Goal: Task Accomplishment & Management: Use online tool/utility

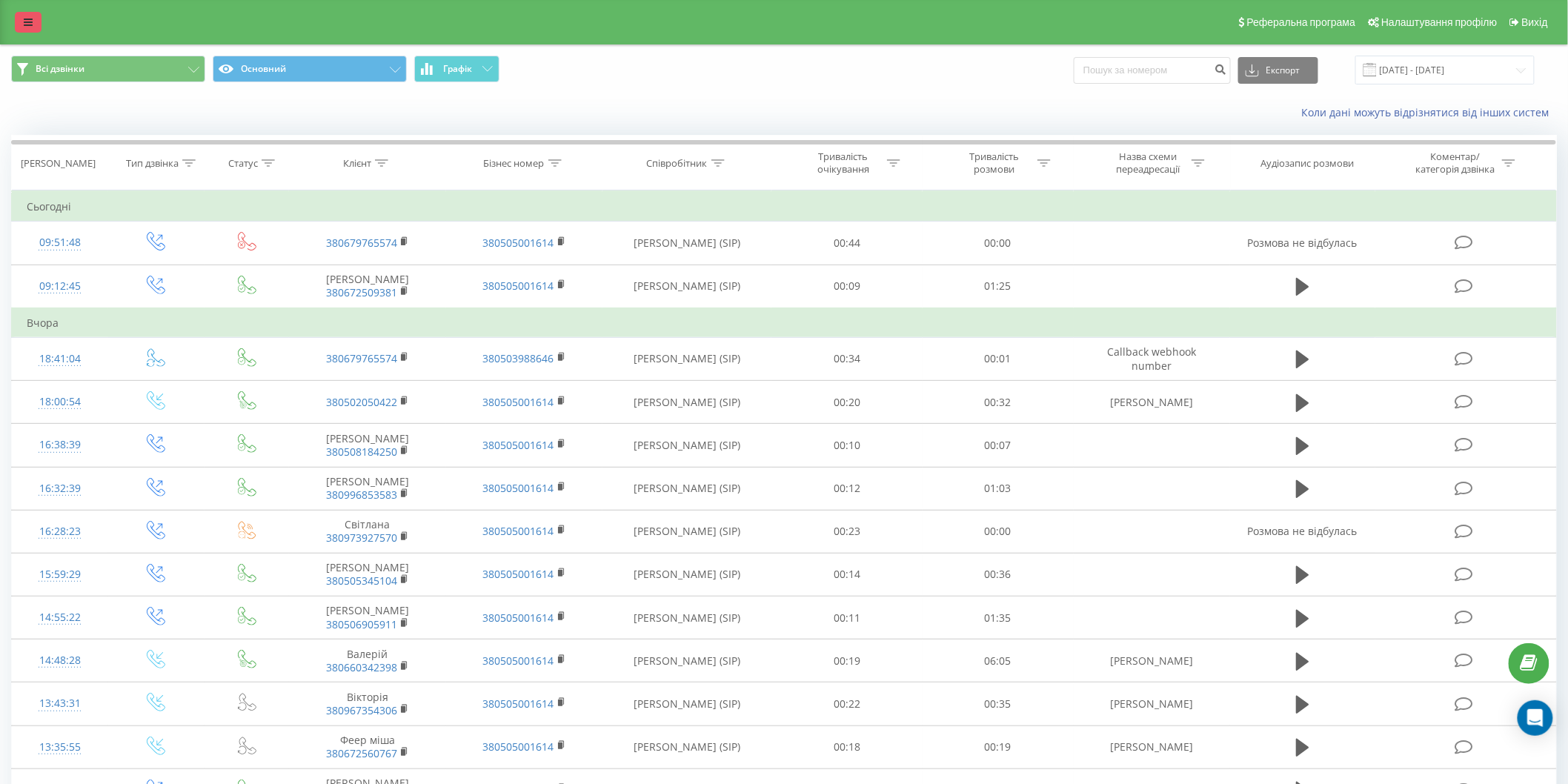
click at [27, 27] on link at bounding box center [28, 22] width 26 height 21
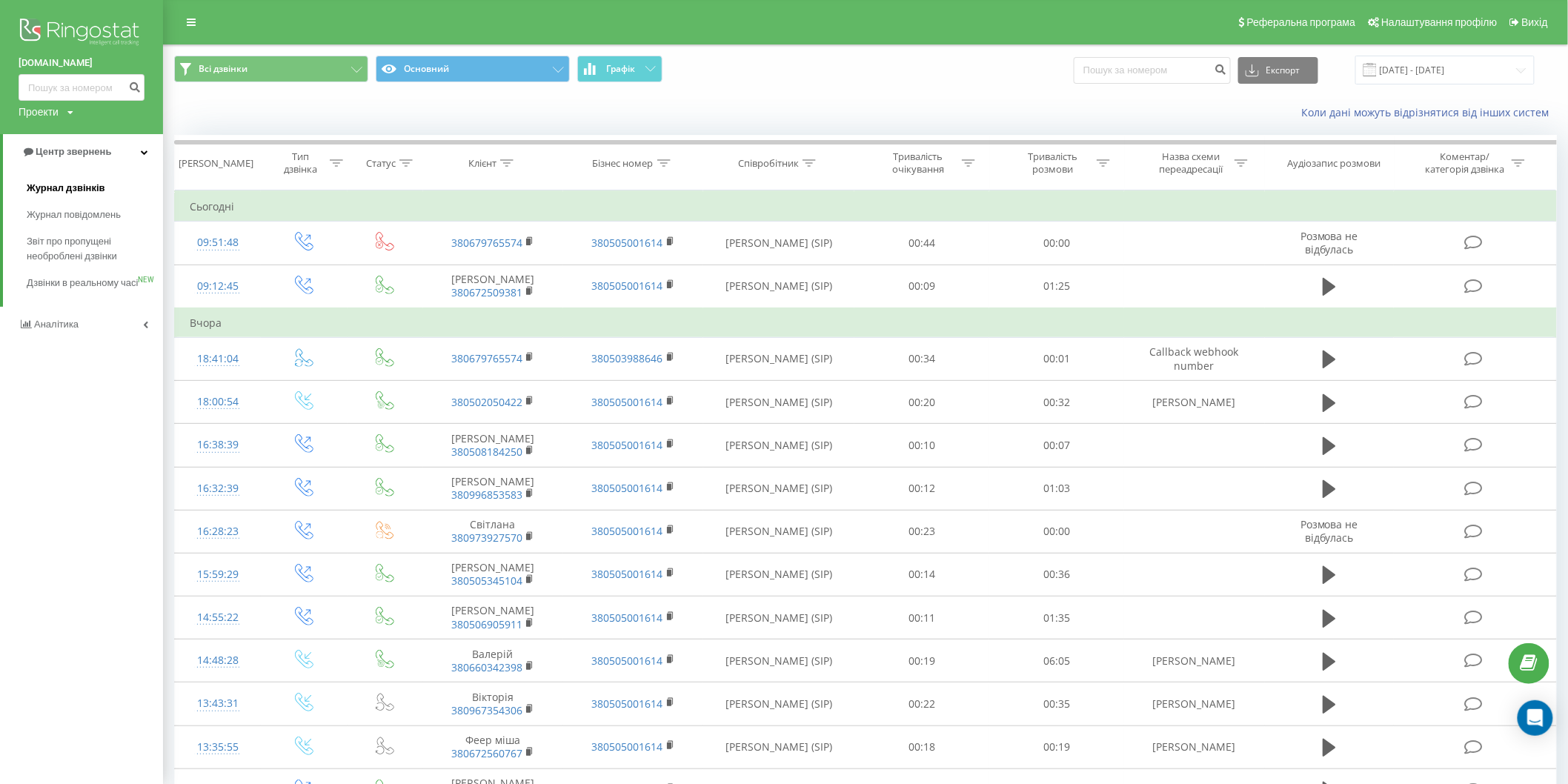
click at [61, 183] on span "Журнал дзвінків" at bounding box center [65, 188] width 79 height 15
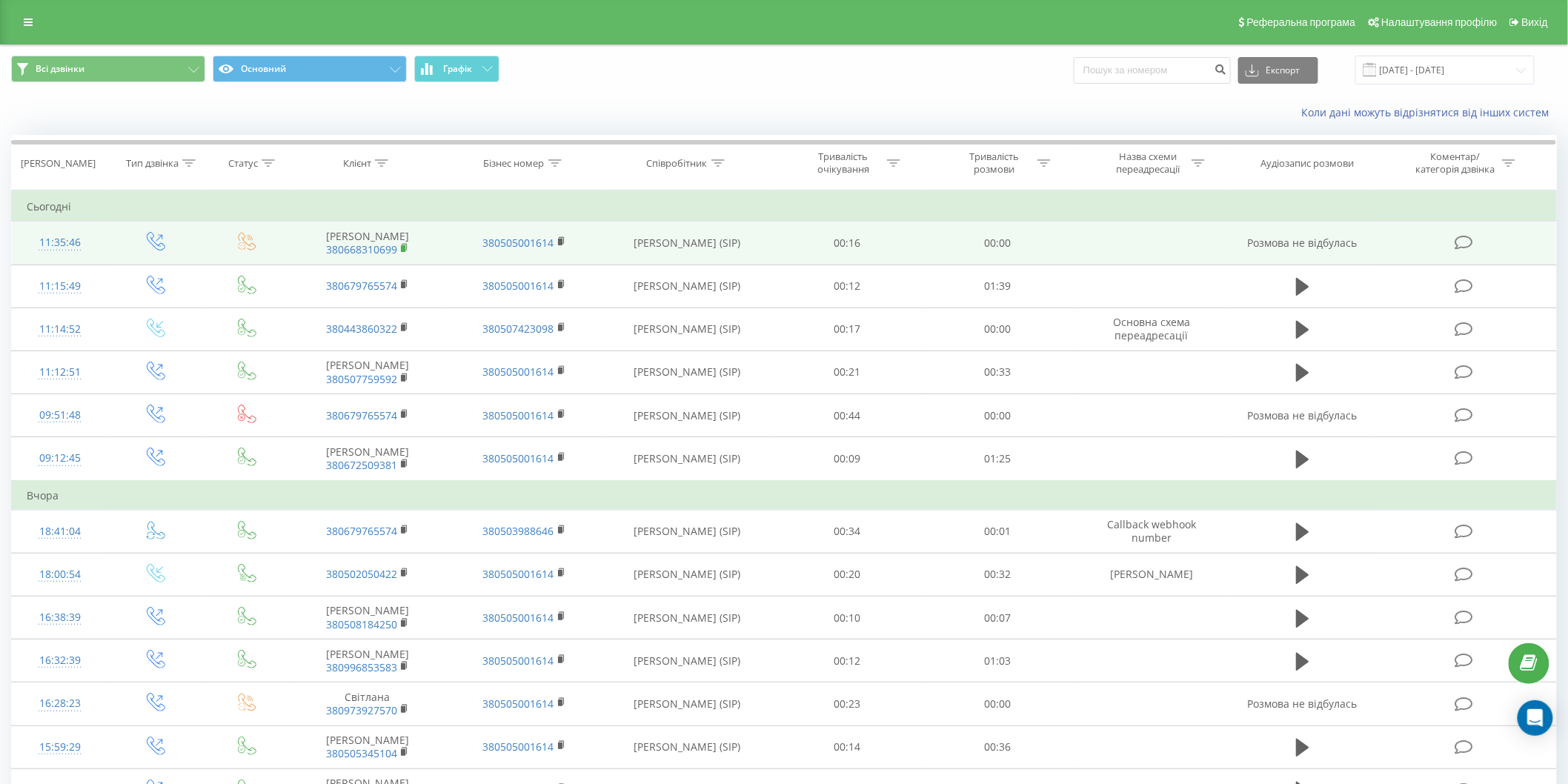
click at [402, 247] on rect at bounding box center [403, 249] width 5 height 7
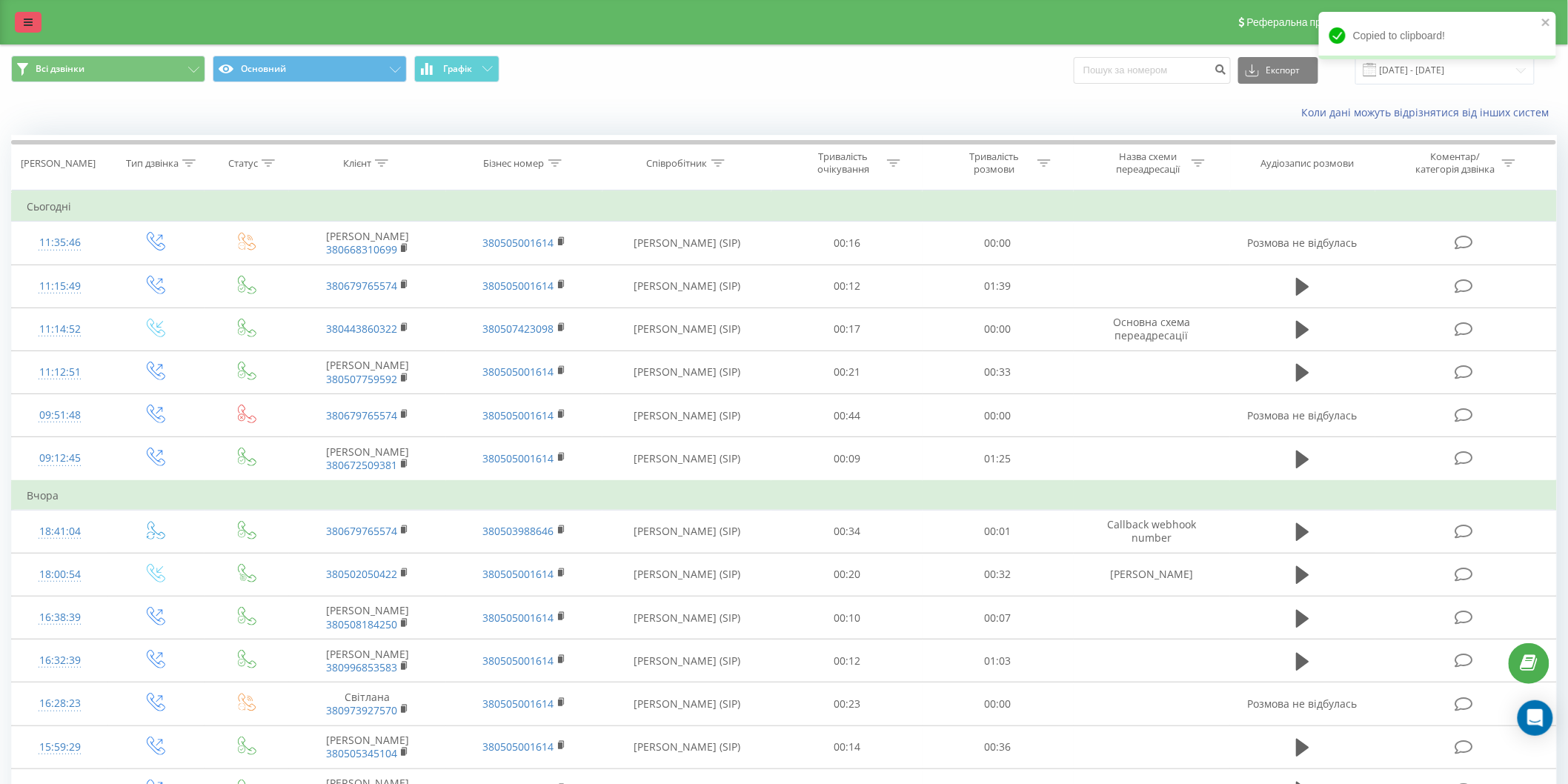
click at [27, 19] on icon at bounding box center [28, 22] width 9 height 10
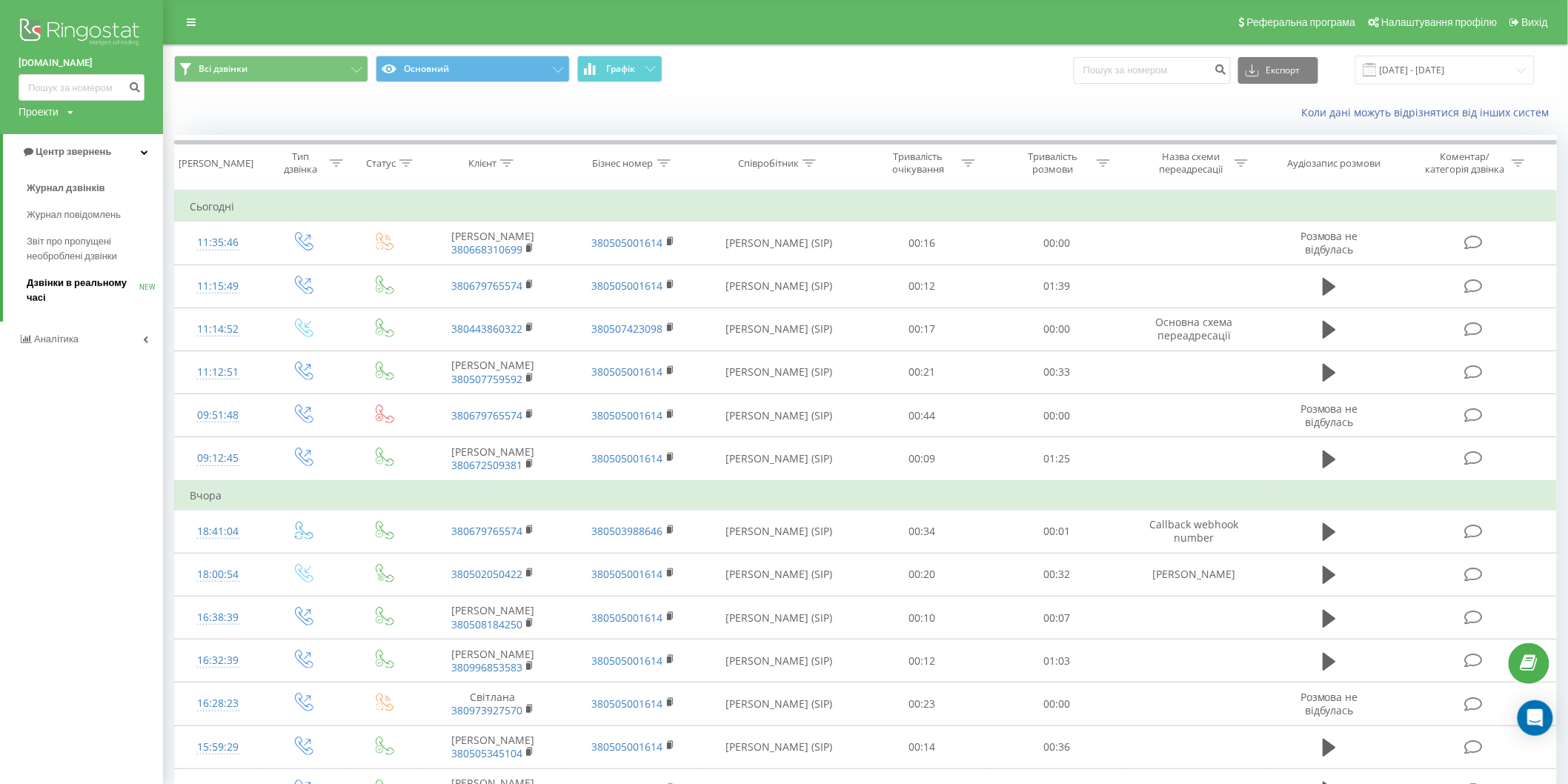
click at [93, 272] on link "Дзвінки в реальному часі NEW" at bounding box center [94, 290] width 136 height 41
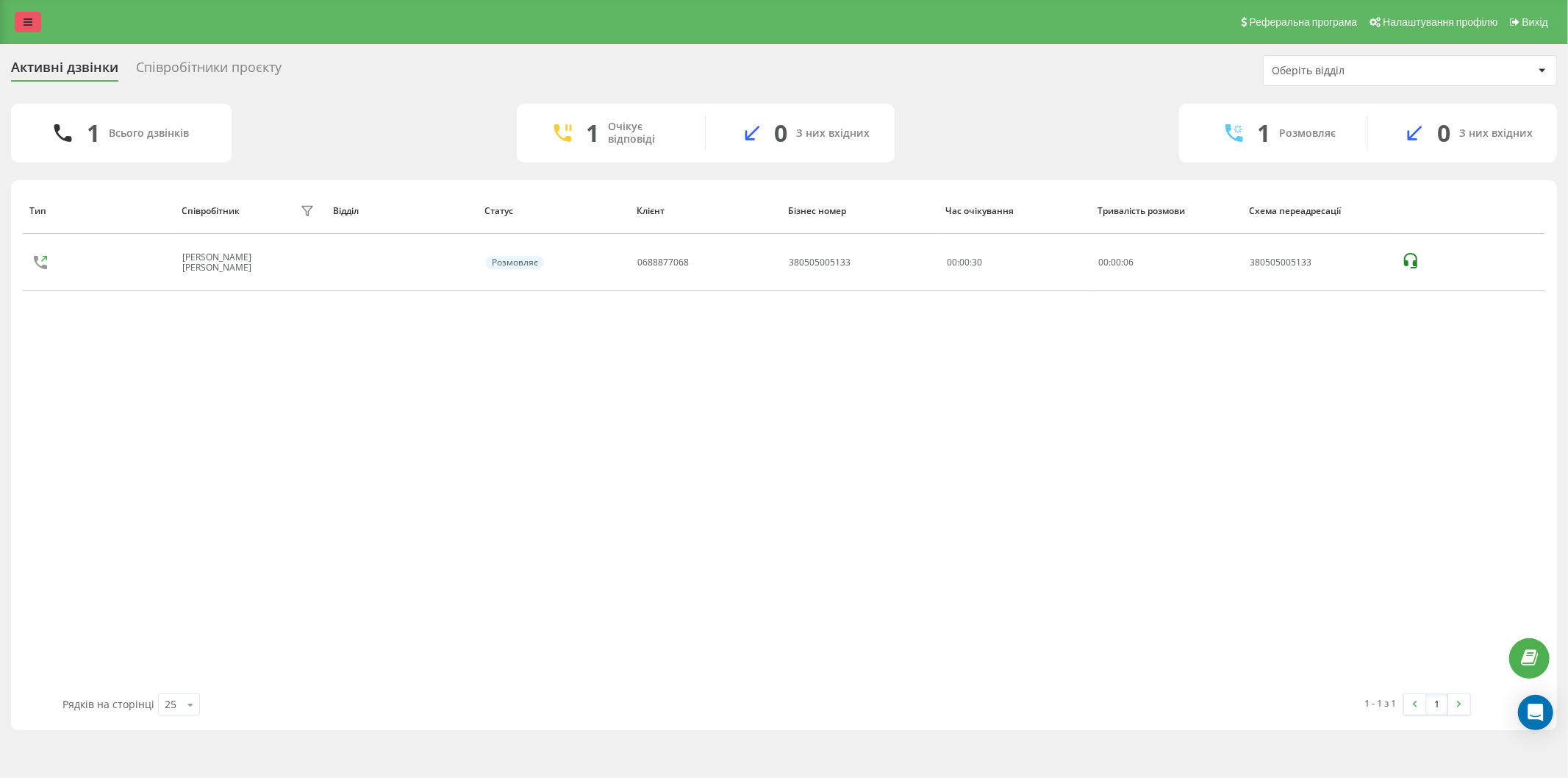
click at [30, 22] on icon at bounding box center [28, 22] width 8 height 10
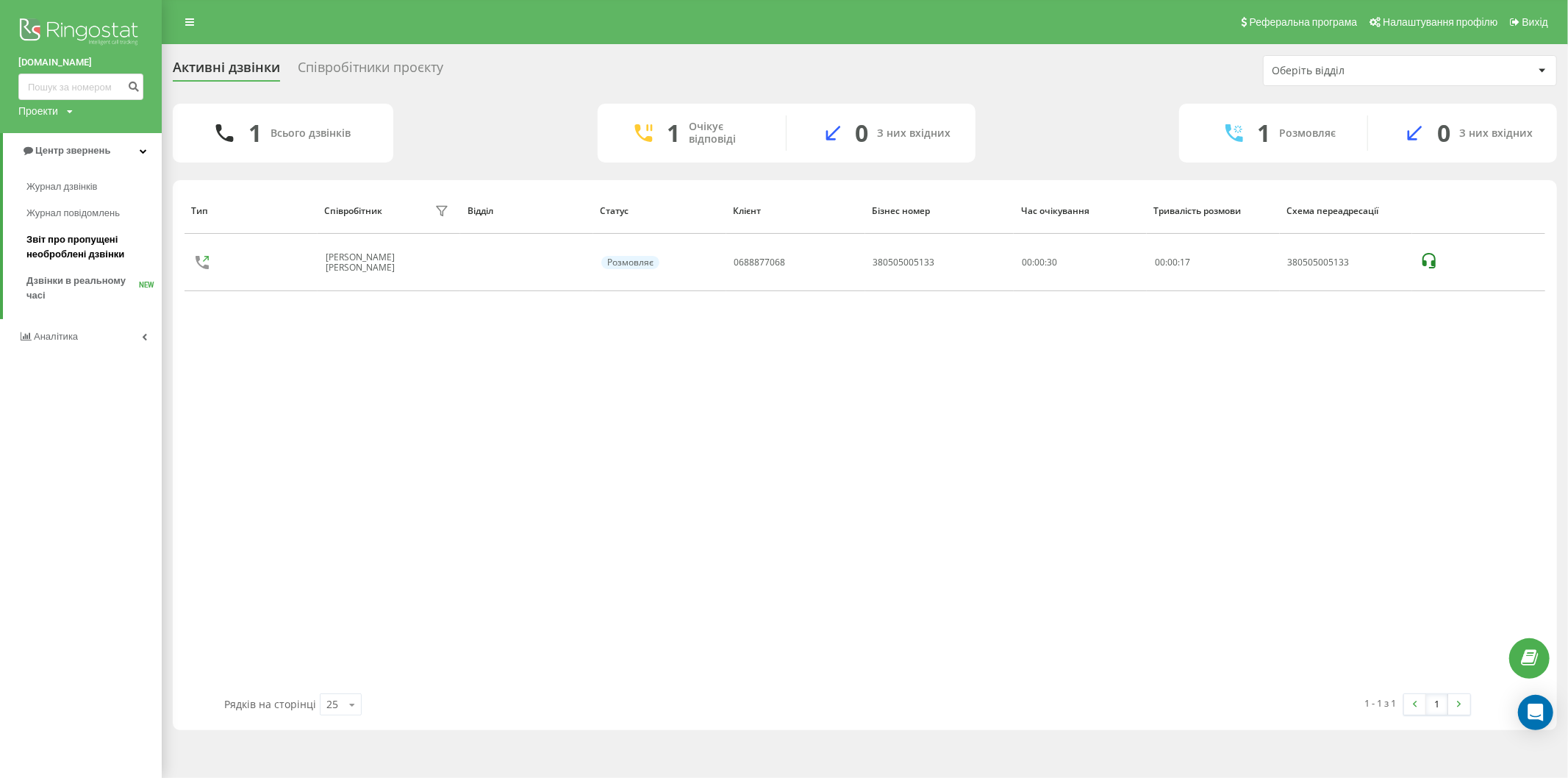
click at [71, 251] on span "Звіт про пропущені необроблені дзвінки" at bounding box center [90, 247] width 128 height 29
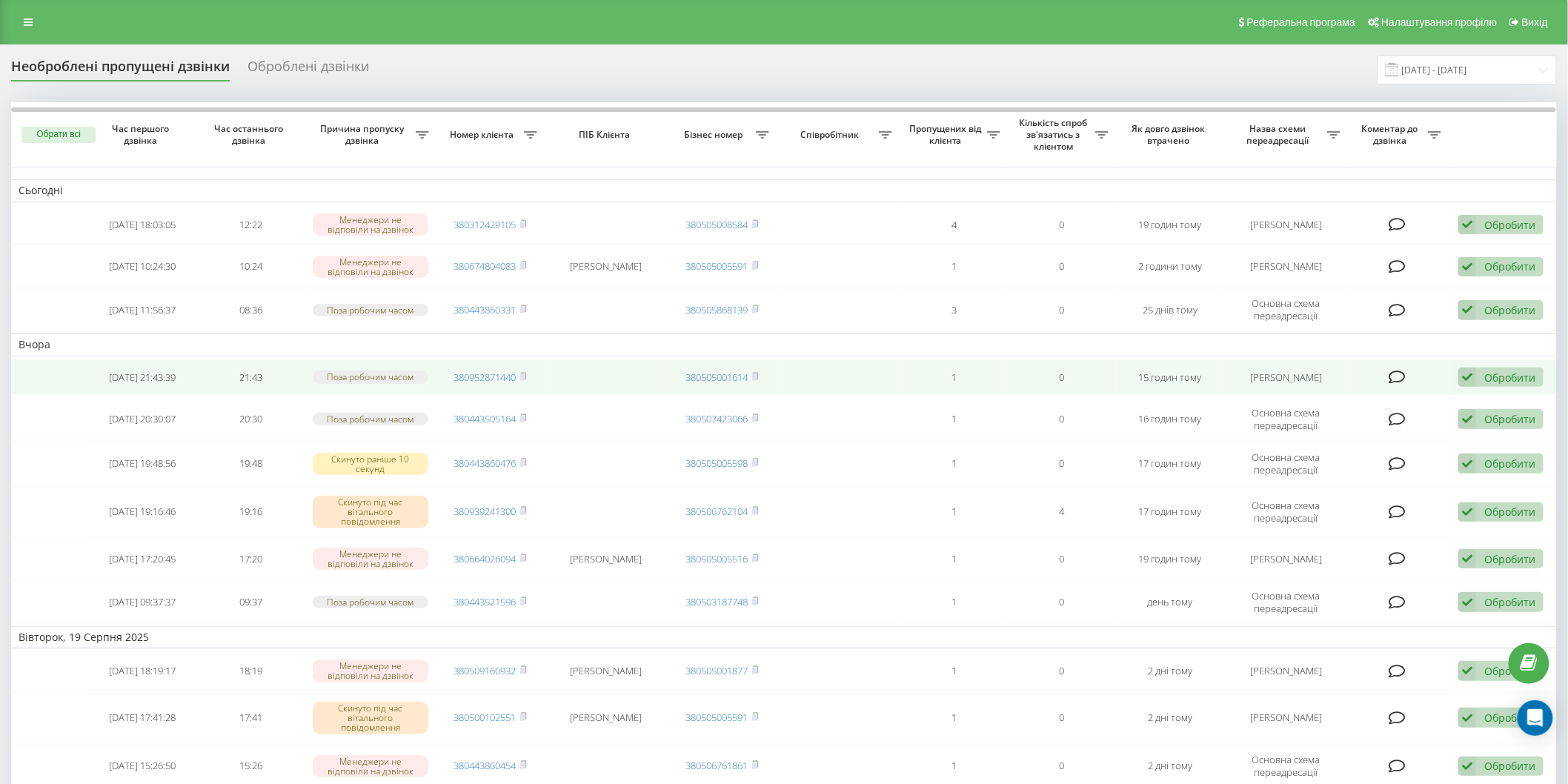
click at [1513, 376] on div "Обробити" at bounding box center [1510, 378] width 51 height 14
click at [1371, 435] on div "Зв'язався з клієнтом за допомогою іншого каналу" at bounding box center [1404, 427] width 278 height 26
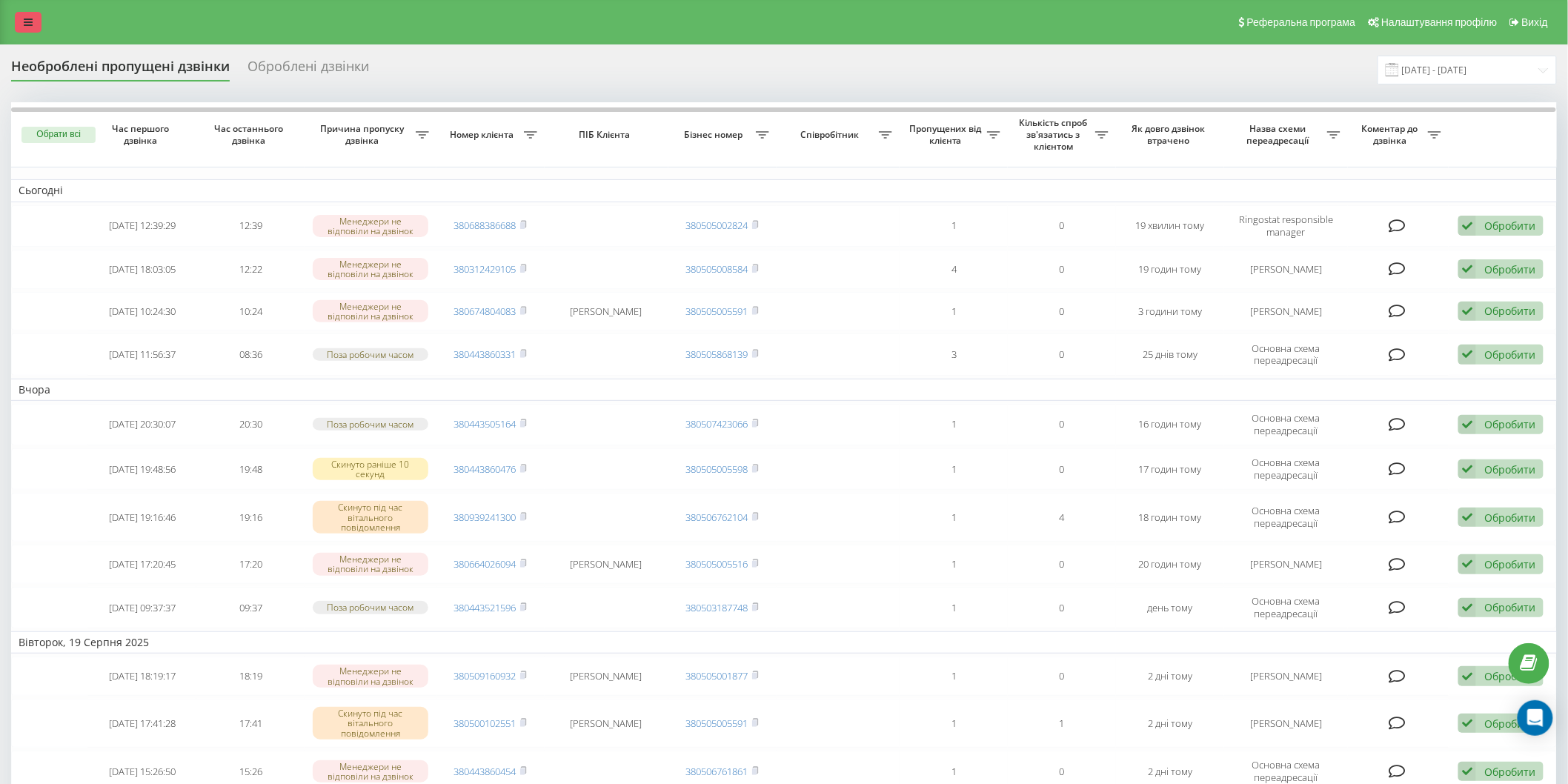
click at [30, 21] on icon at bounding box center [28, 22] width 9 height 10
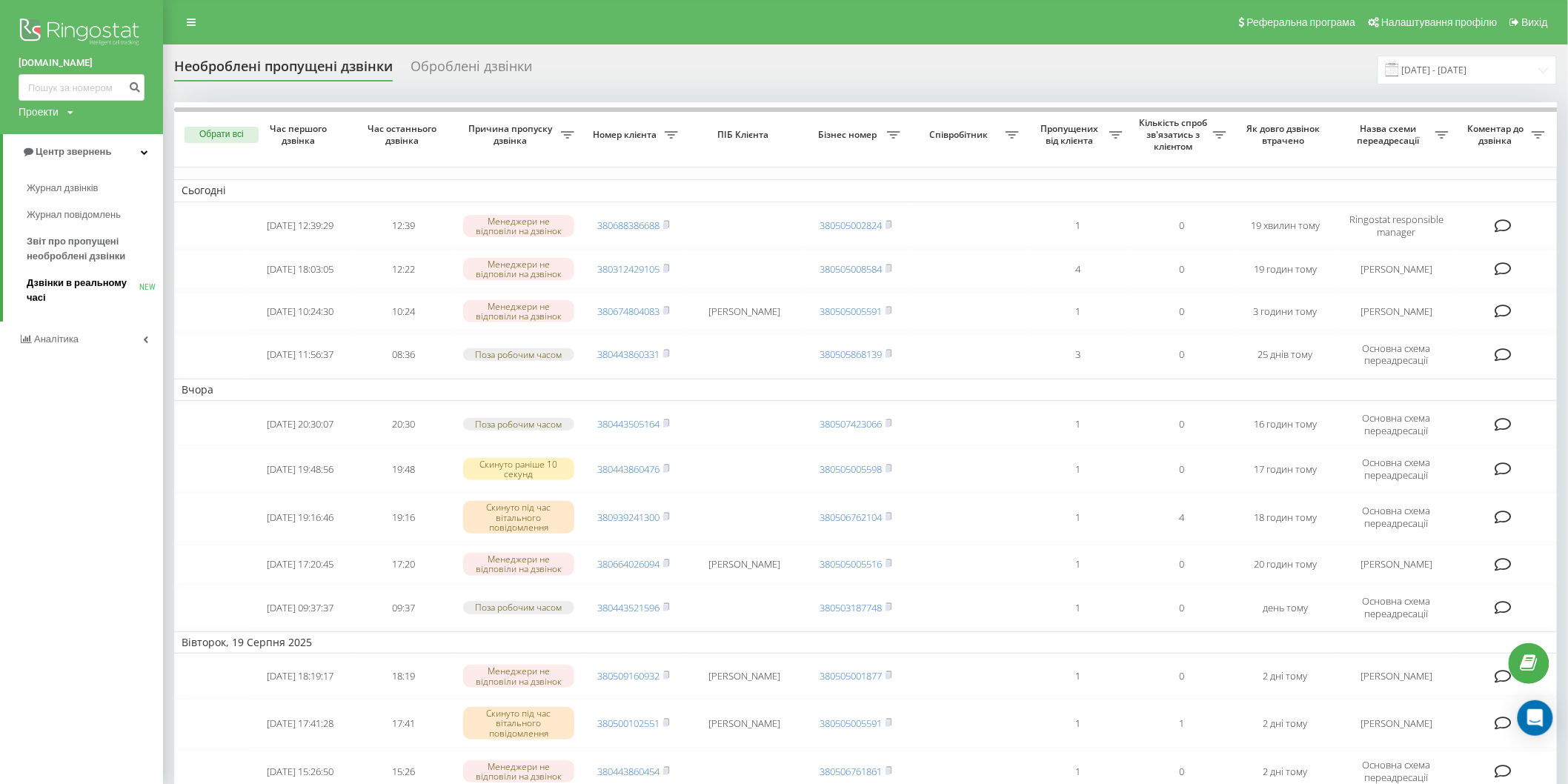
click at [72, 287] on span "Дзвінки в реальному часі" at bounding box center [82, 291] width 113 height 30
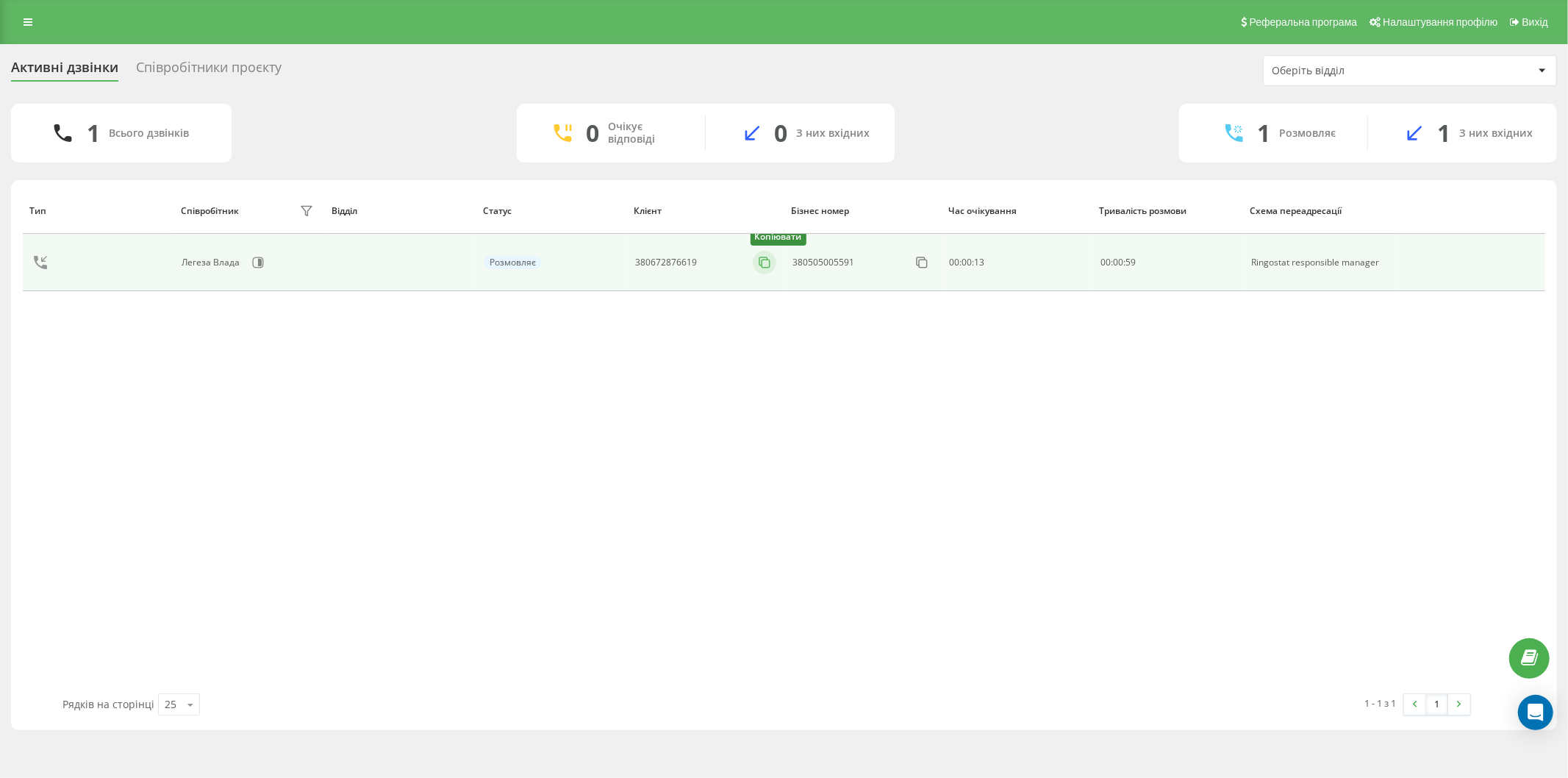
click at [762, 266] on icon at bounding box center [764, 262] width 15 height 15
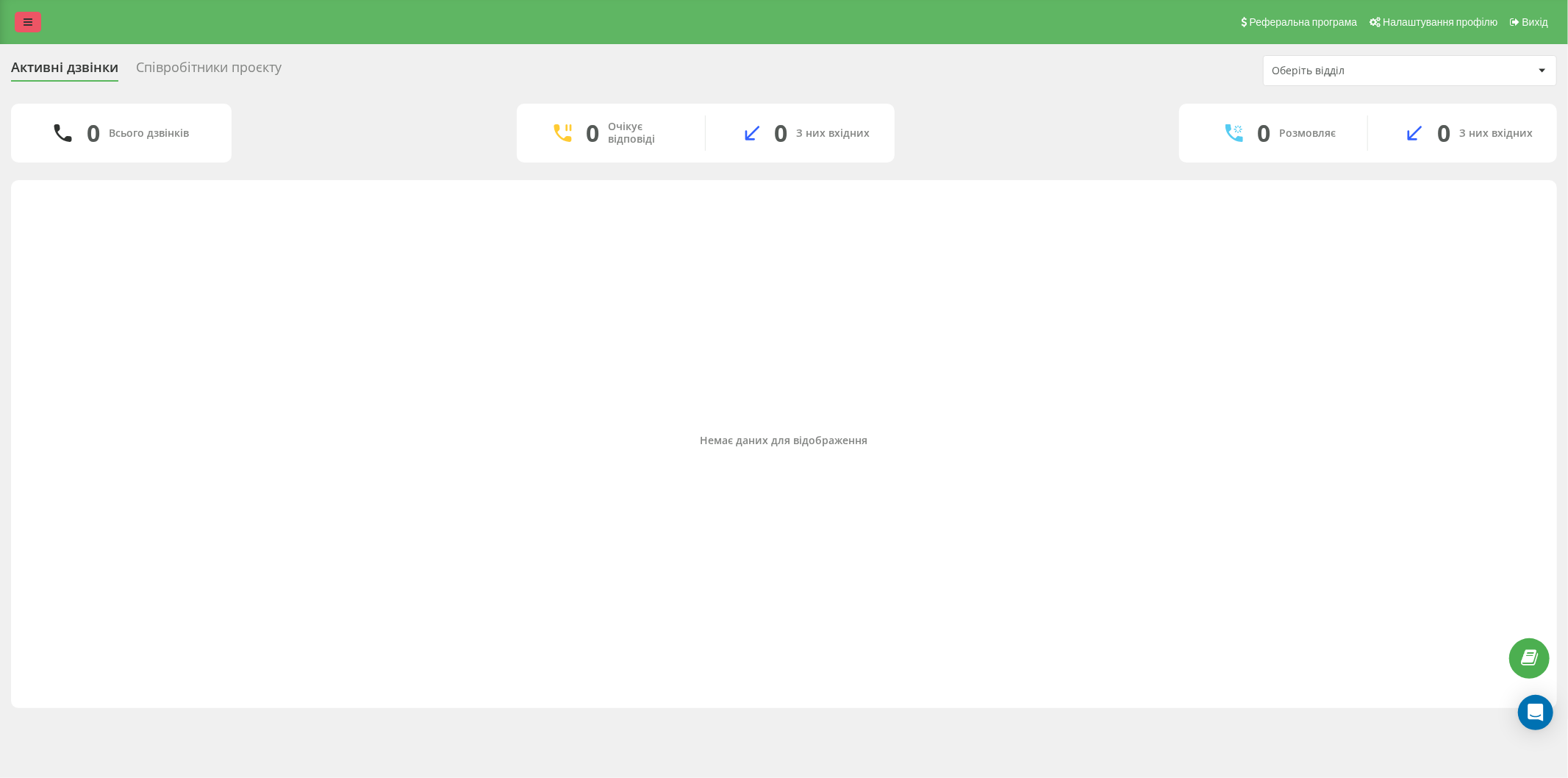
click at [16, 15] on link at bounding box center [28, 22] width 26 height 21
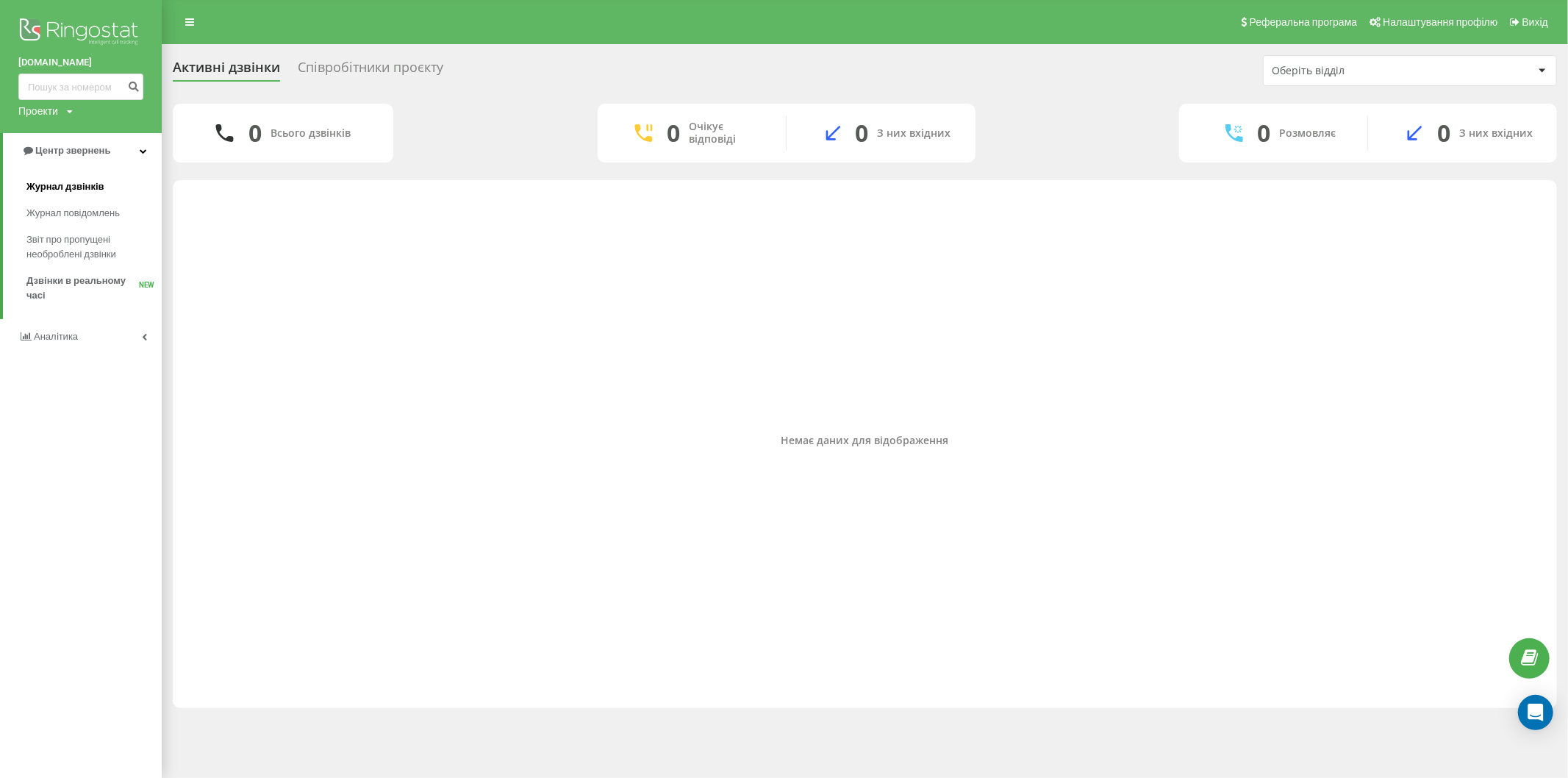
click at [86, 184] on span "Журнал дзвінків" at bounding box center [65, 187] width 78 height 15
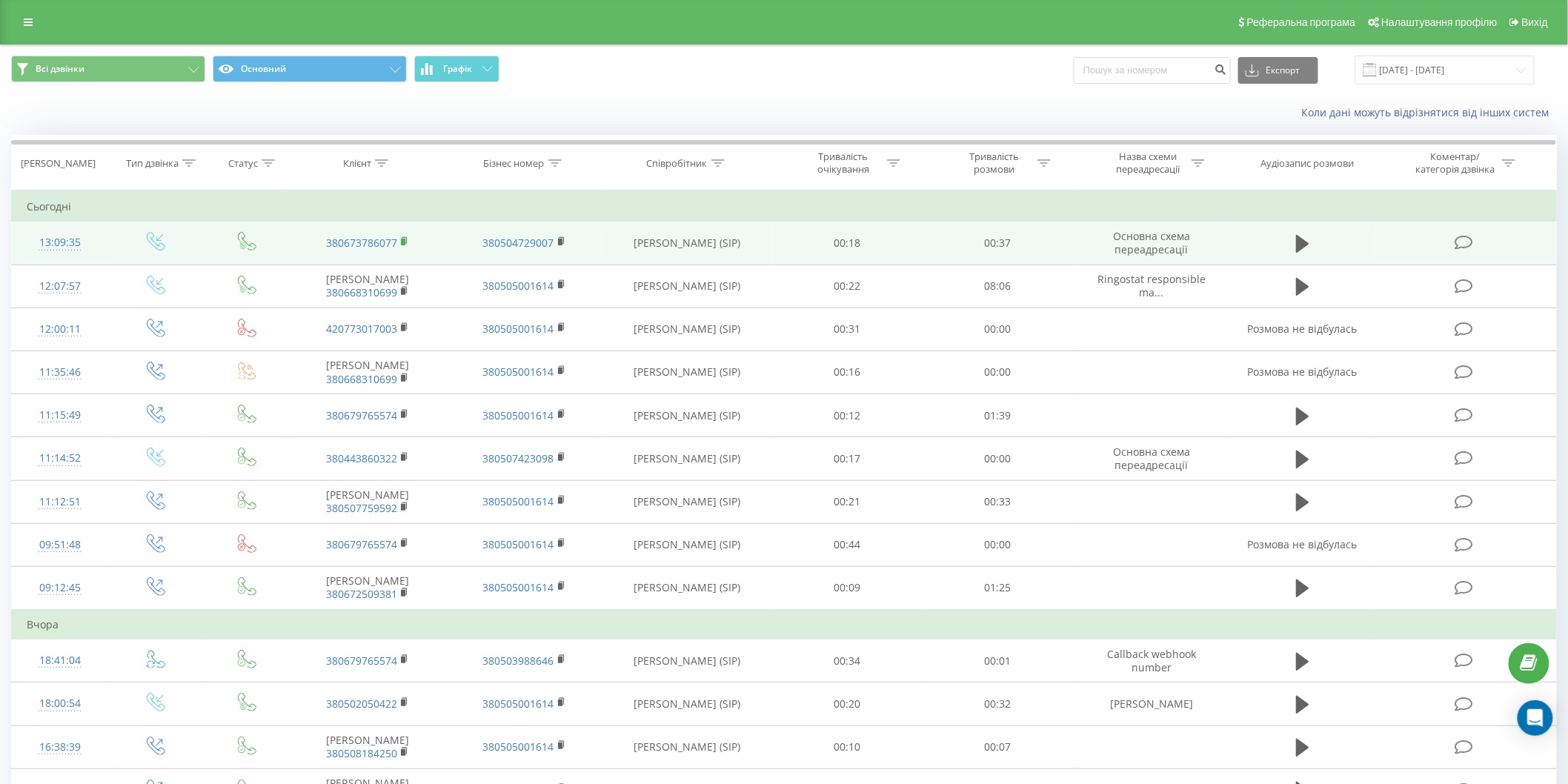
click at [405, 241] on icon at bounding box center [405, 241] width 8 height 10
